Goal: Task Accomplishment & Management: Use online tool/utility

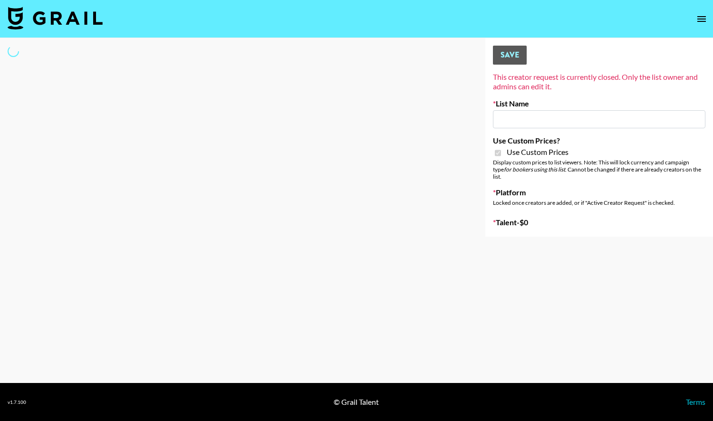
type input "FigMe and MegaMe filters - Airbrush"
checkbox input "true"
select select "Brand"
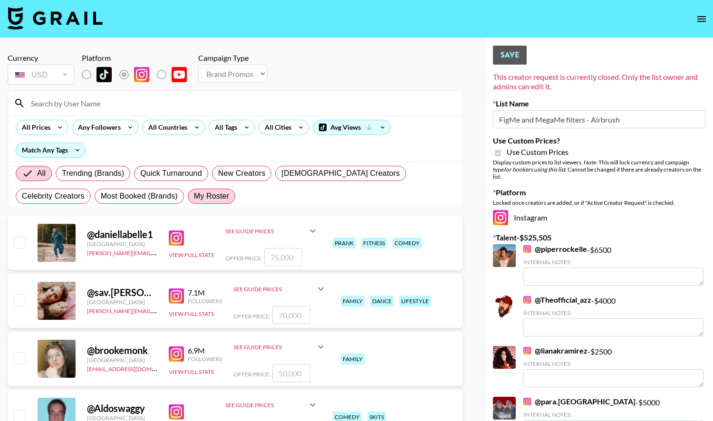
click at [194, 199] on span "My Roster" at bounding box center [211, 196] width 35 height 11
click at [194, 196] on input "My Roster" at bounding box center [194, 196] width 0 height 0
radio input "true"
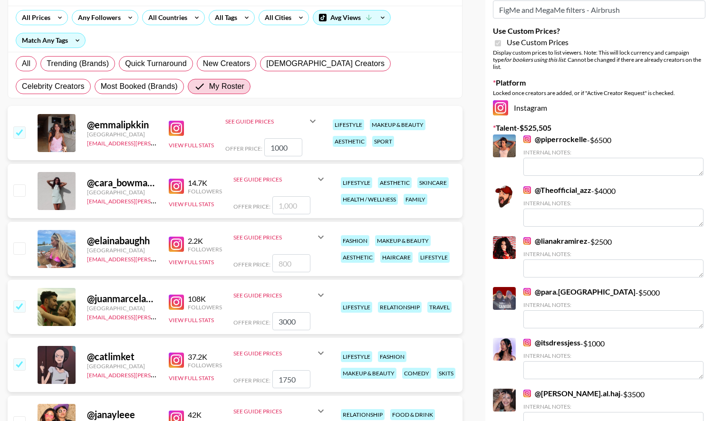
scroll to position [110, 0]
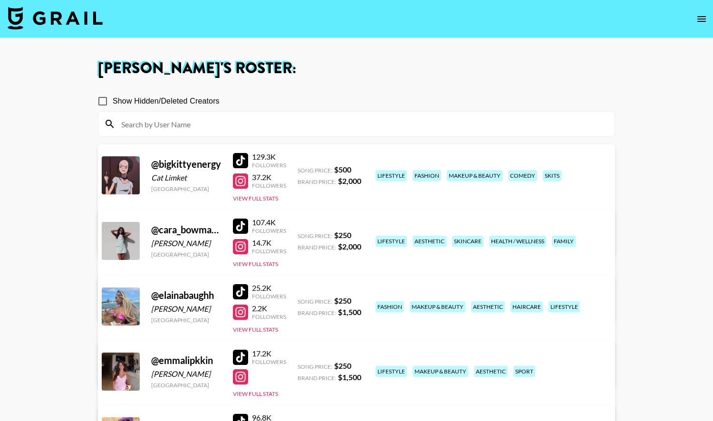
scroll to position [187, 0]
